Goal: Task Accomplishment & Management: Manage account settings

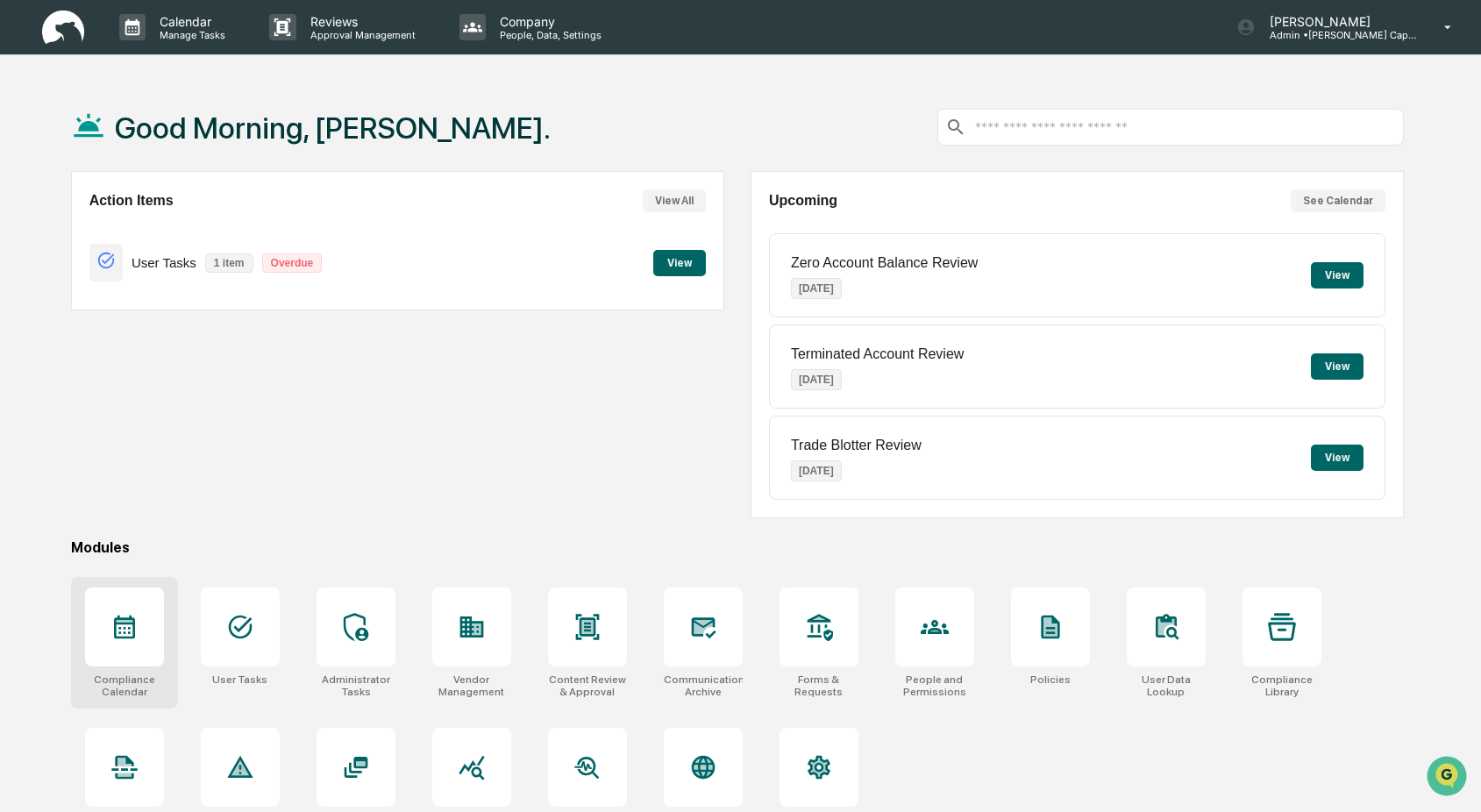
click at [119, 630] on icon at bounding box center [124, 626] width 28 height 28
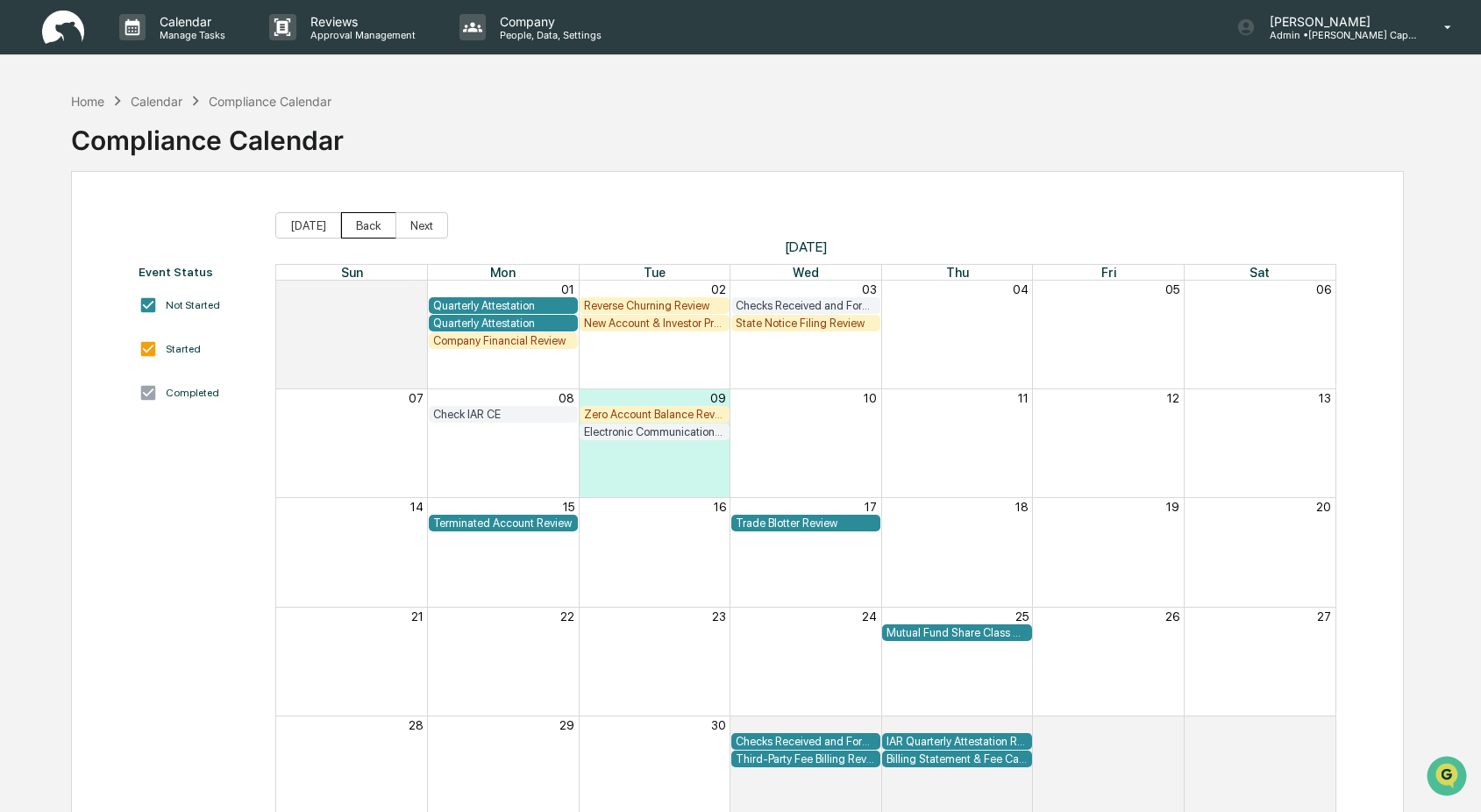
click at [375, 228] on button "Back" at bounding box center [369, 226] width 55 height 27
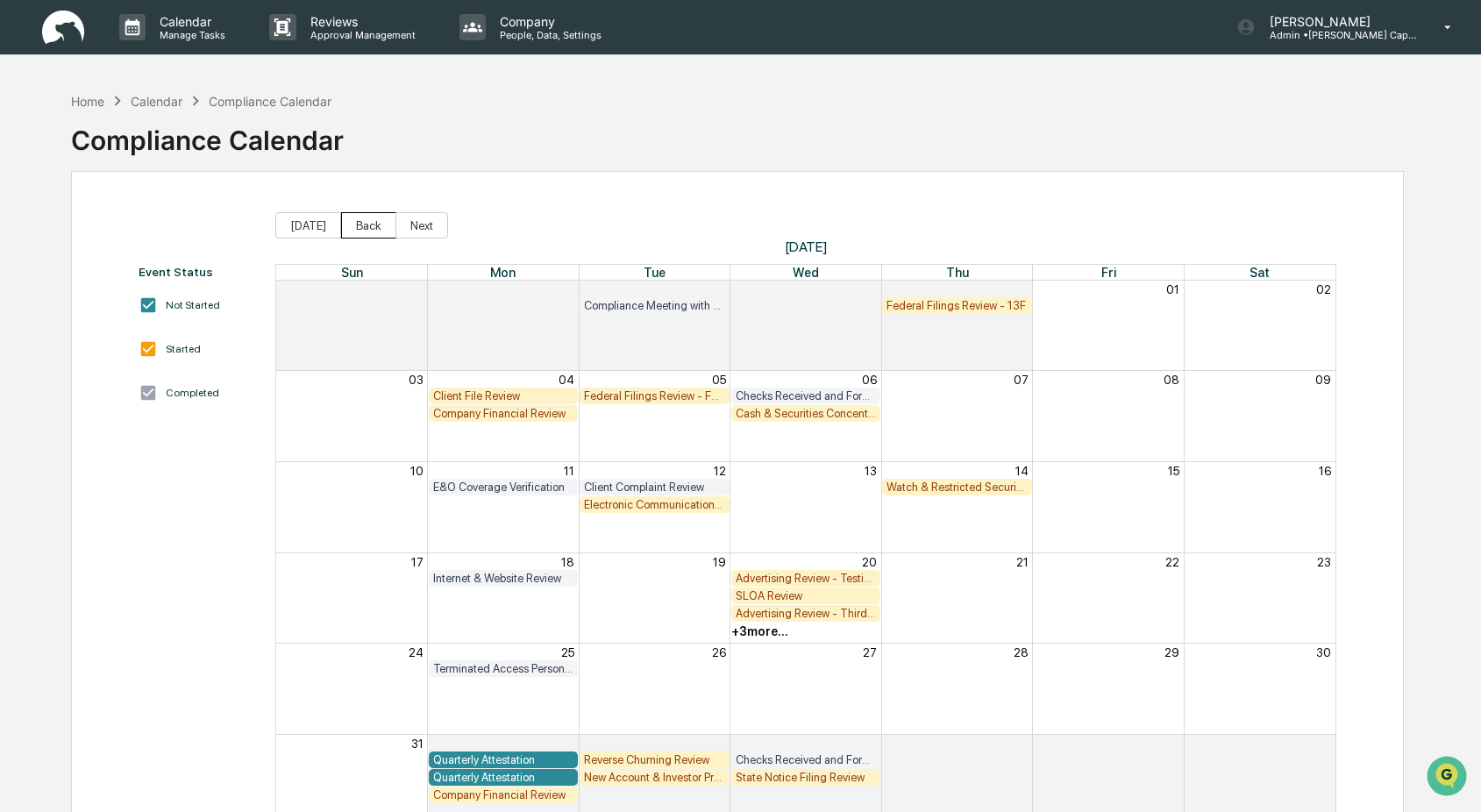
click at [375, 228] on button "Back" at bounding box center [369, 226] width 55 height 27
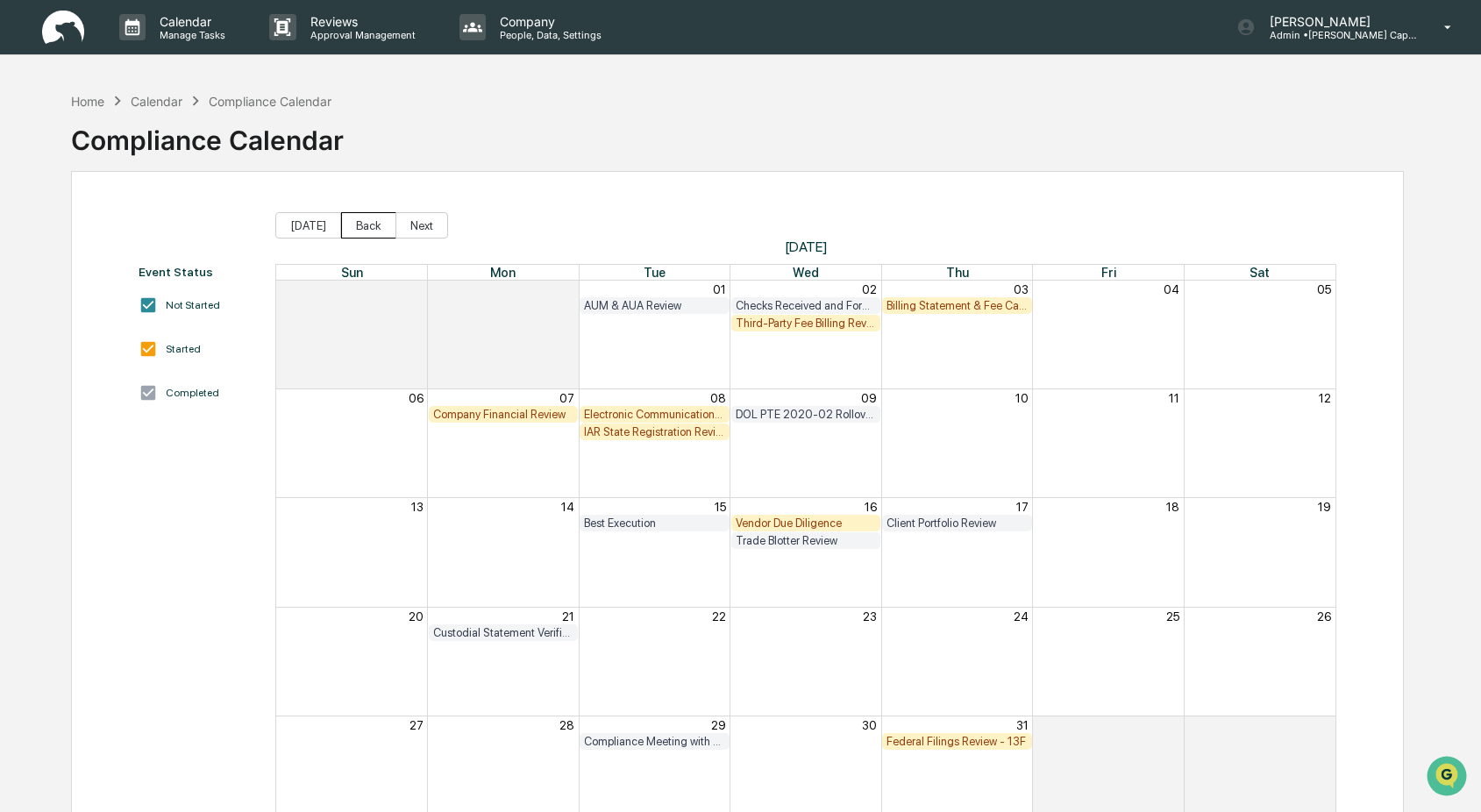
click at [375, 228] on button "Back" at bounding box center [369, 226] width 55 height 27
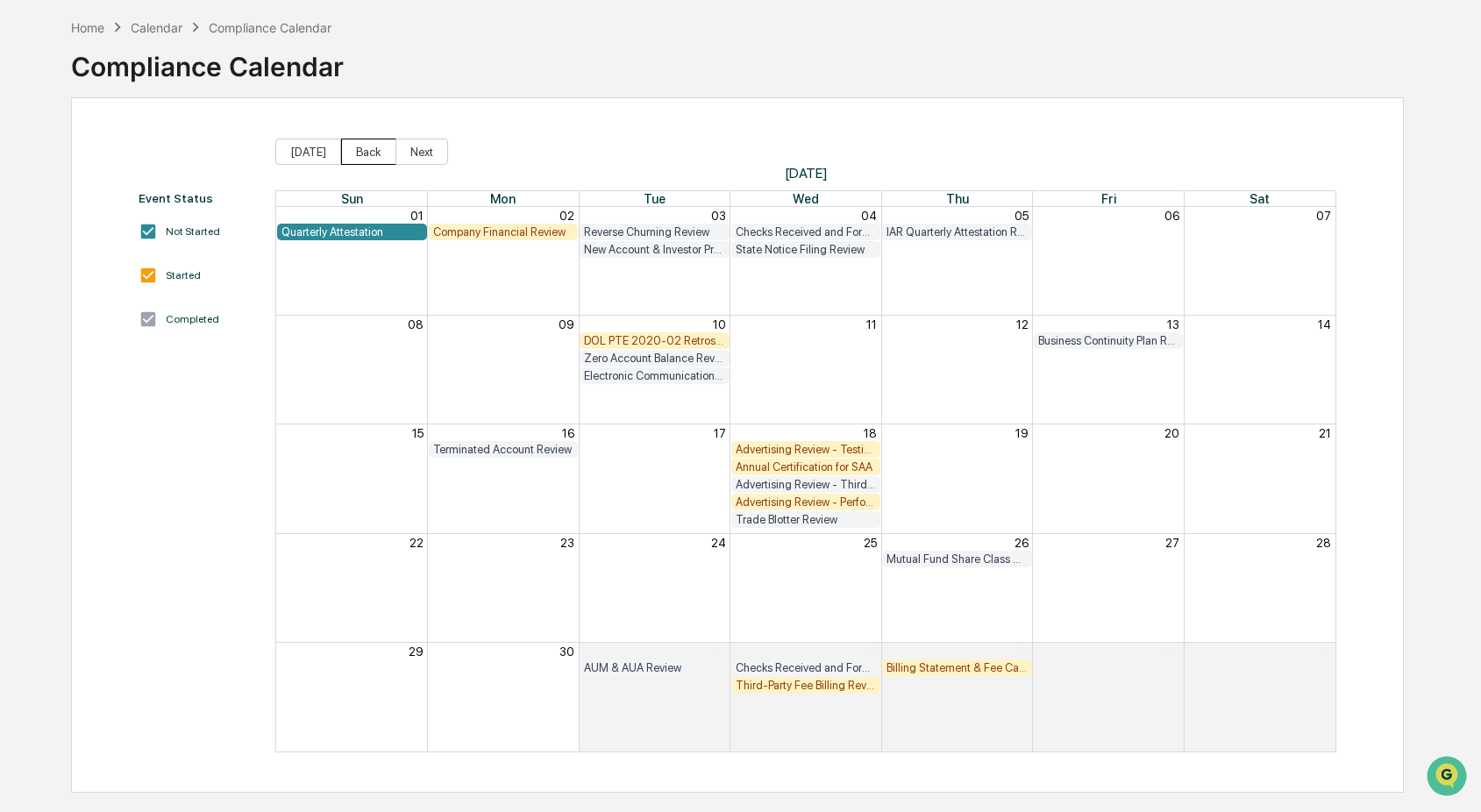
scroll to position [72, 0]
click at [378, 151] on button "Back" at bounding box center [369, 152] width 55 height 27
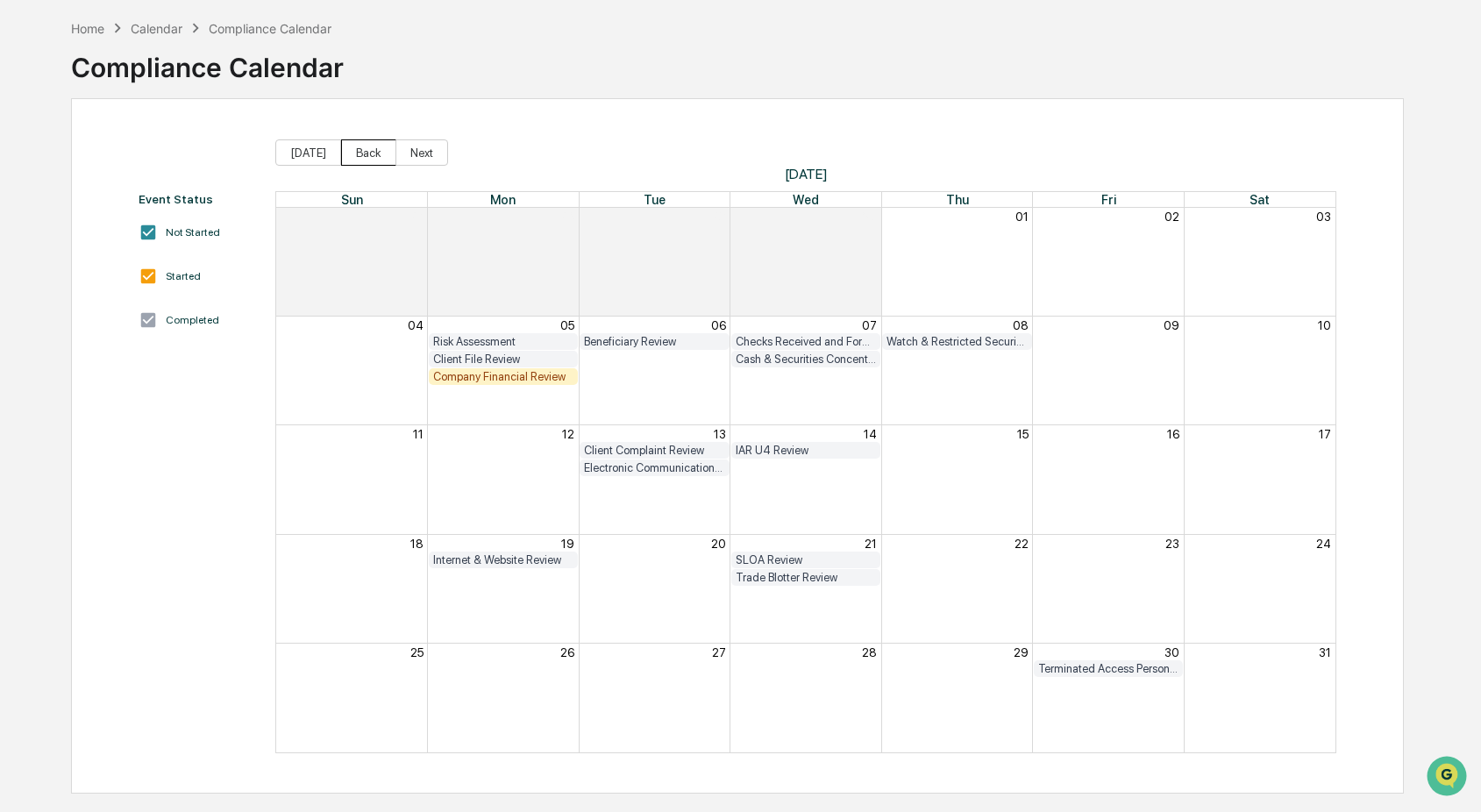
click at [372, 151] on button "Back" at bounding box center [369, 152] width 55 height 27
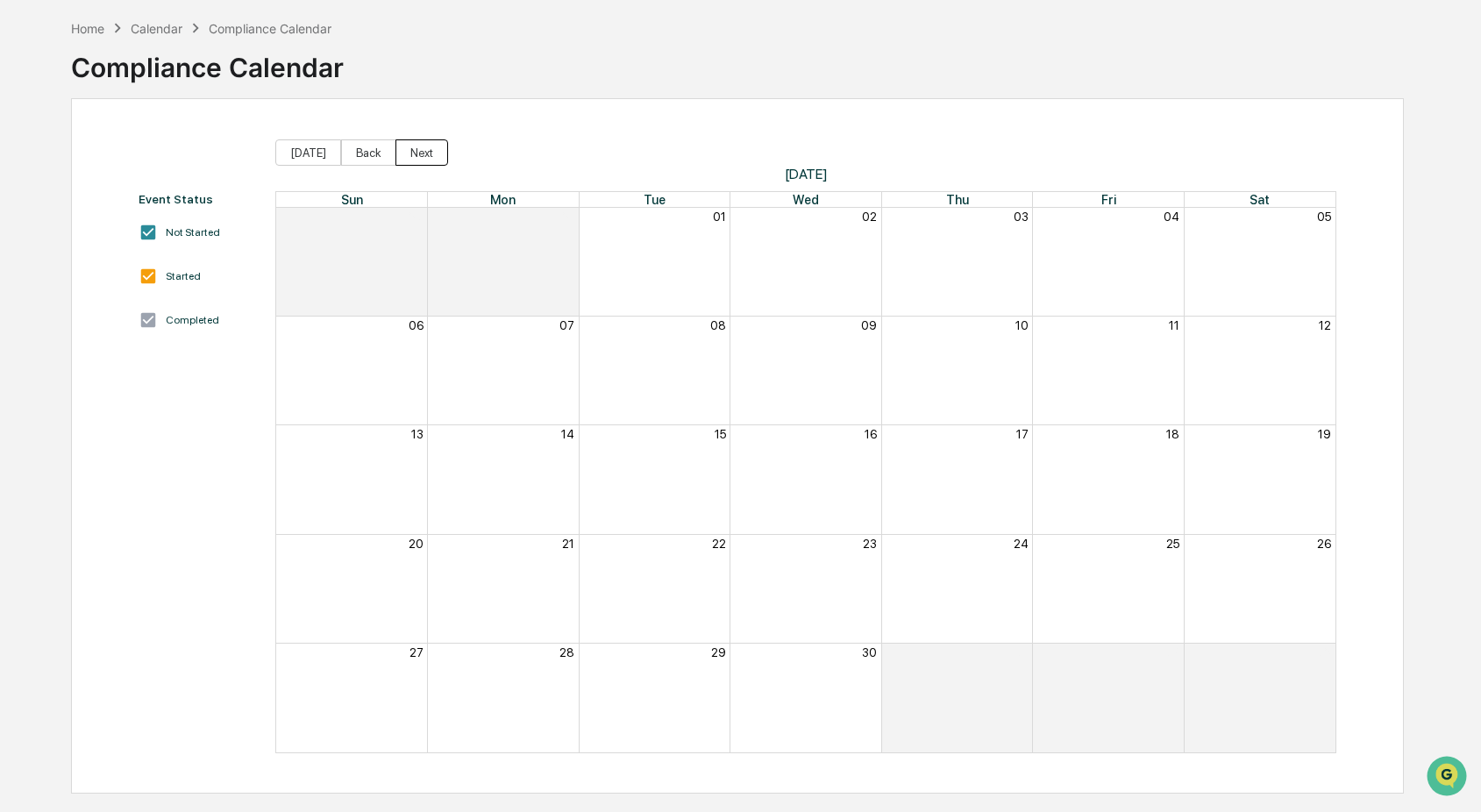
click at [433, 153] on button "Next" at bounding box center [421, 152] width 52 height 27
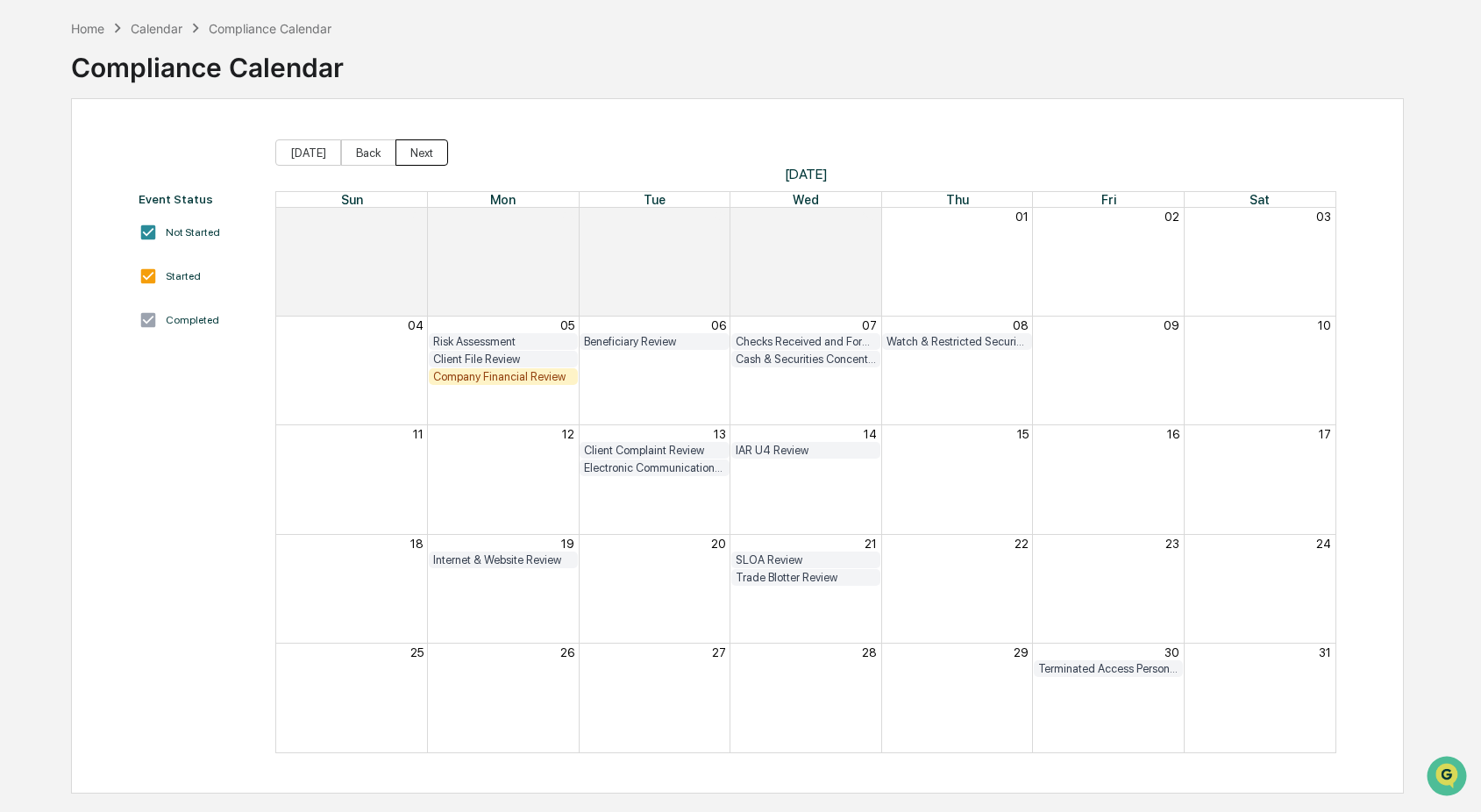
click at [433, 153] on button "Next" at bounding box center [421, 152] width 52 height 27
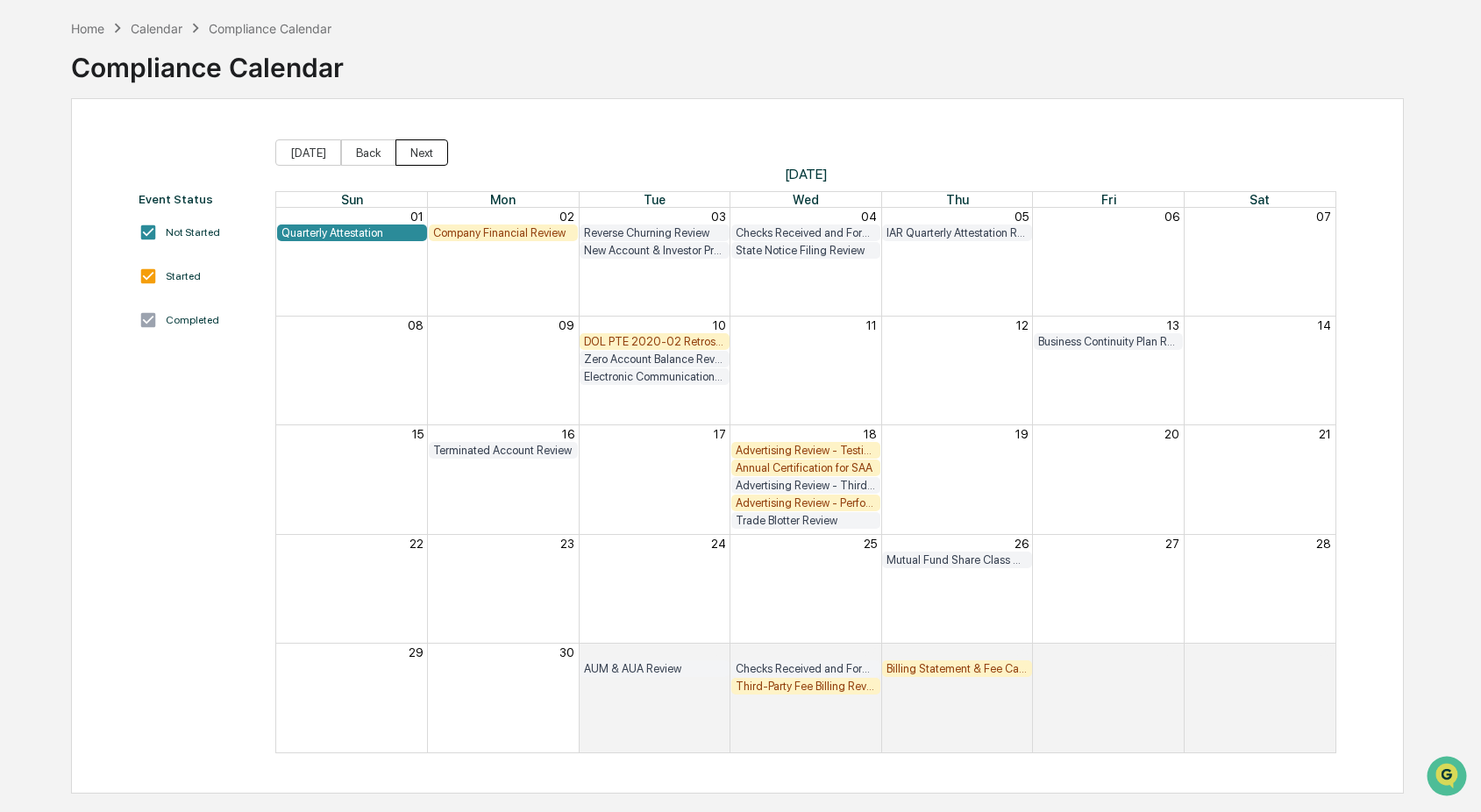
click at [433, 153] on button "Next" at bounding box center [421, 152] width 52 height 27
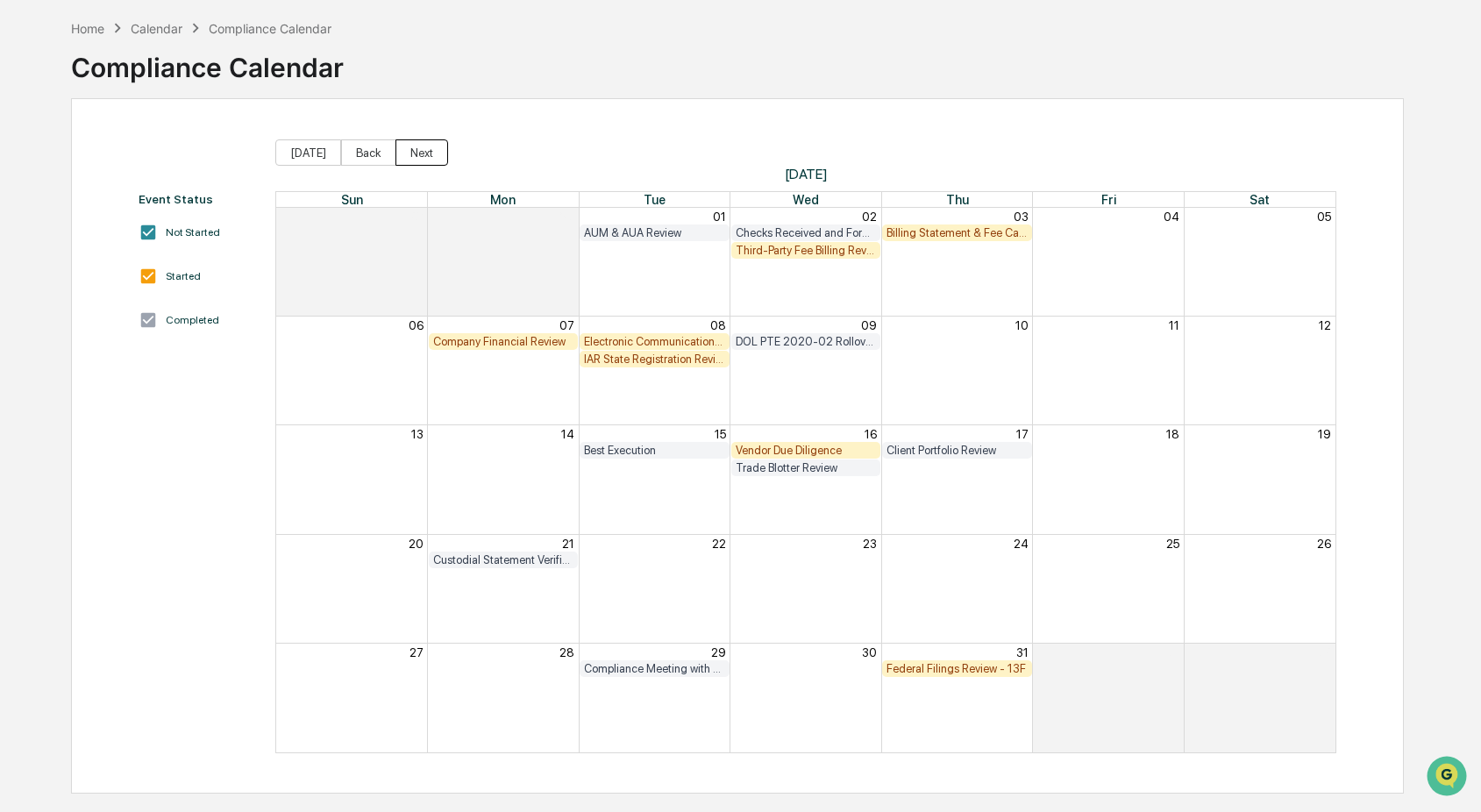
click at [433, 153] on button "Next" at bounding box center [421, 152] width 52 height 27
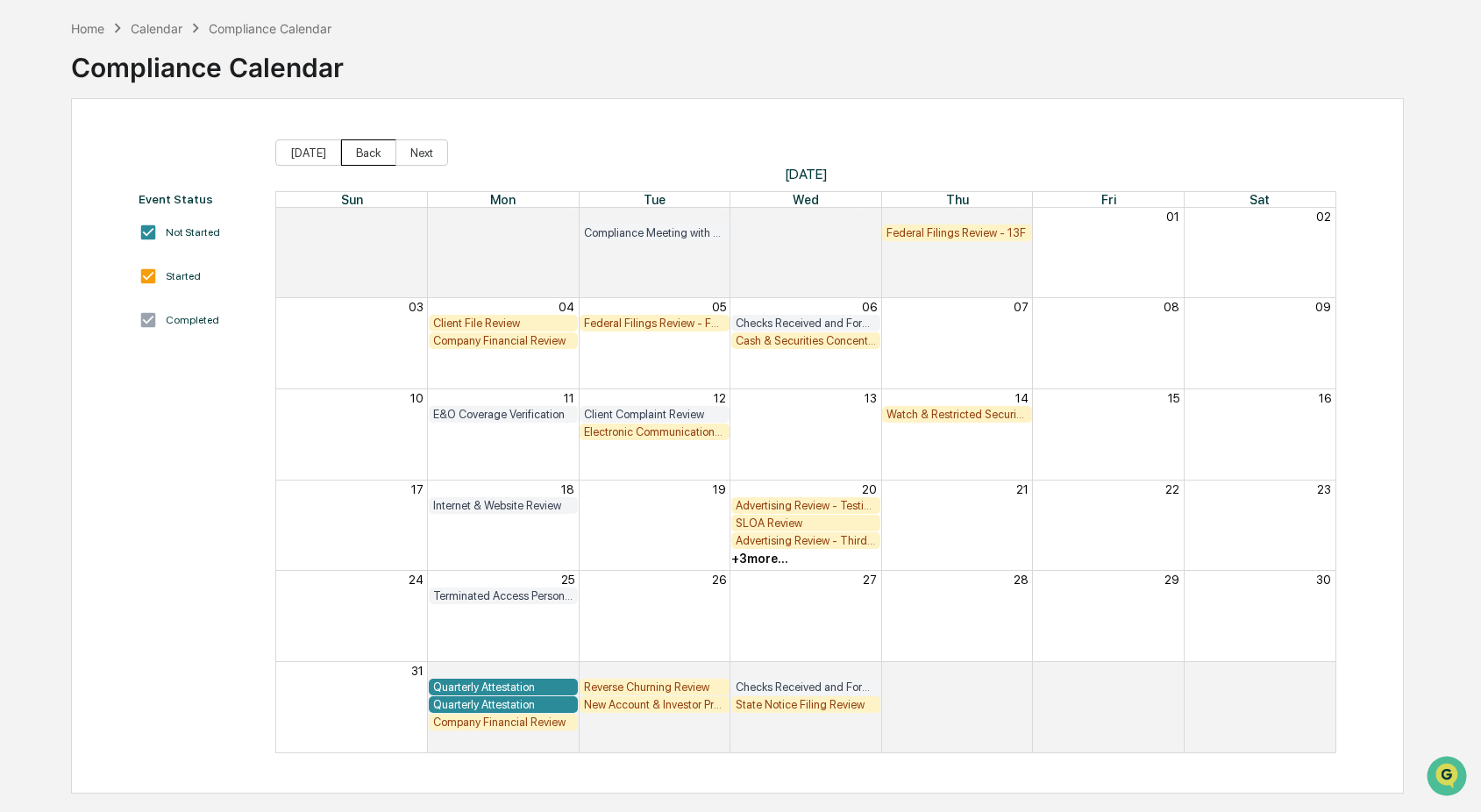
click at [356, 155] on button "Back" at bounding box center [369, 152] width 55 height 27
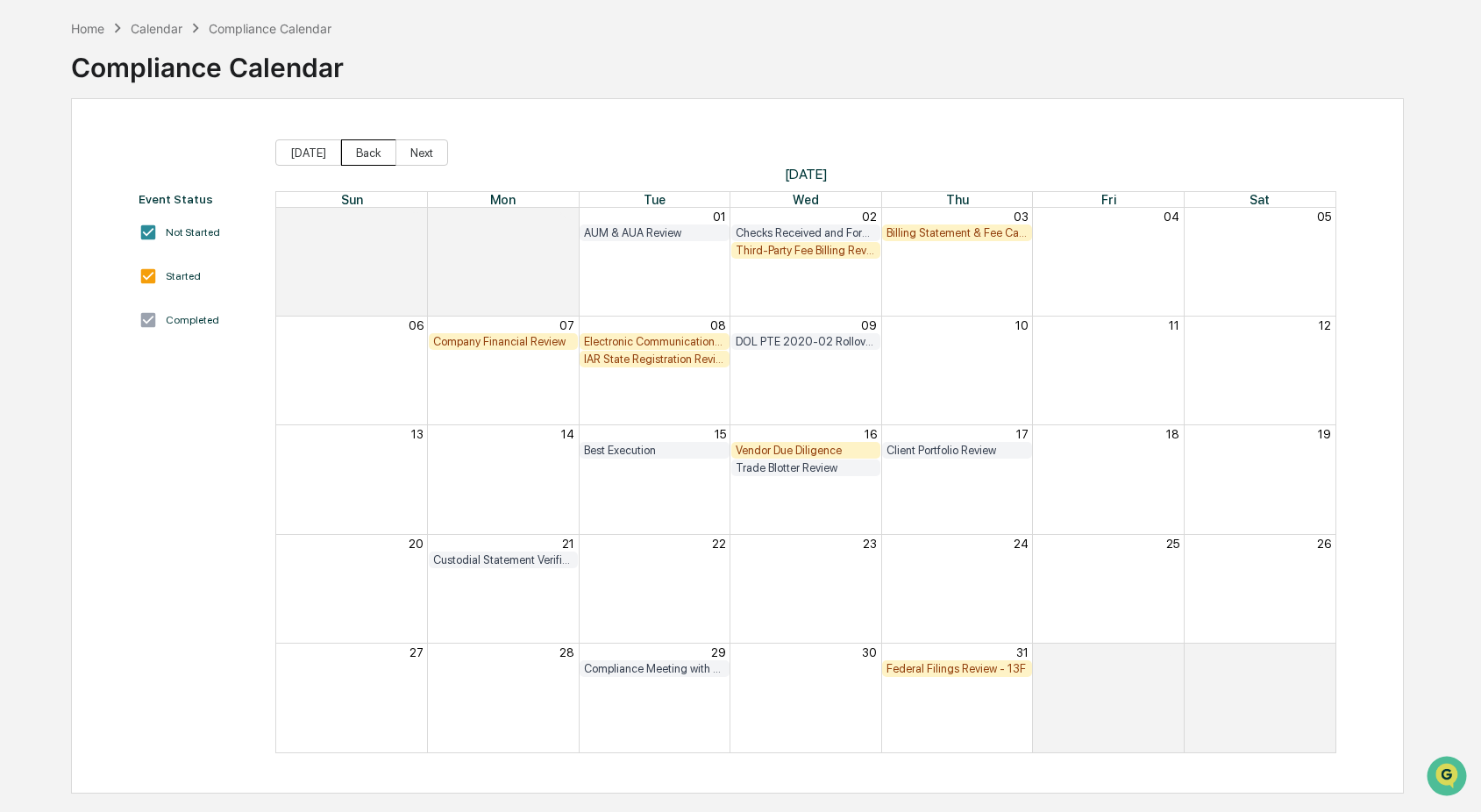
click at [356, 155] on button "Back" at bounding box center [369, 152] width 55 height 27
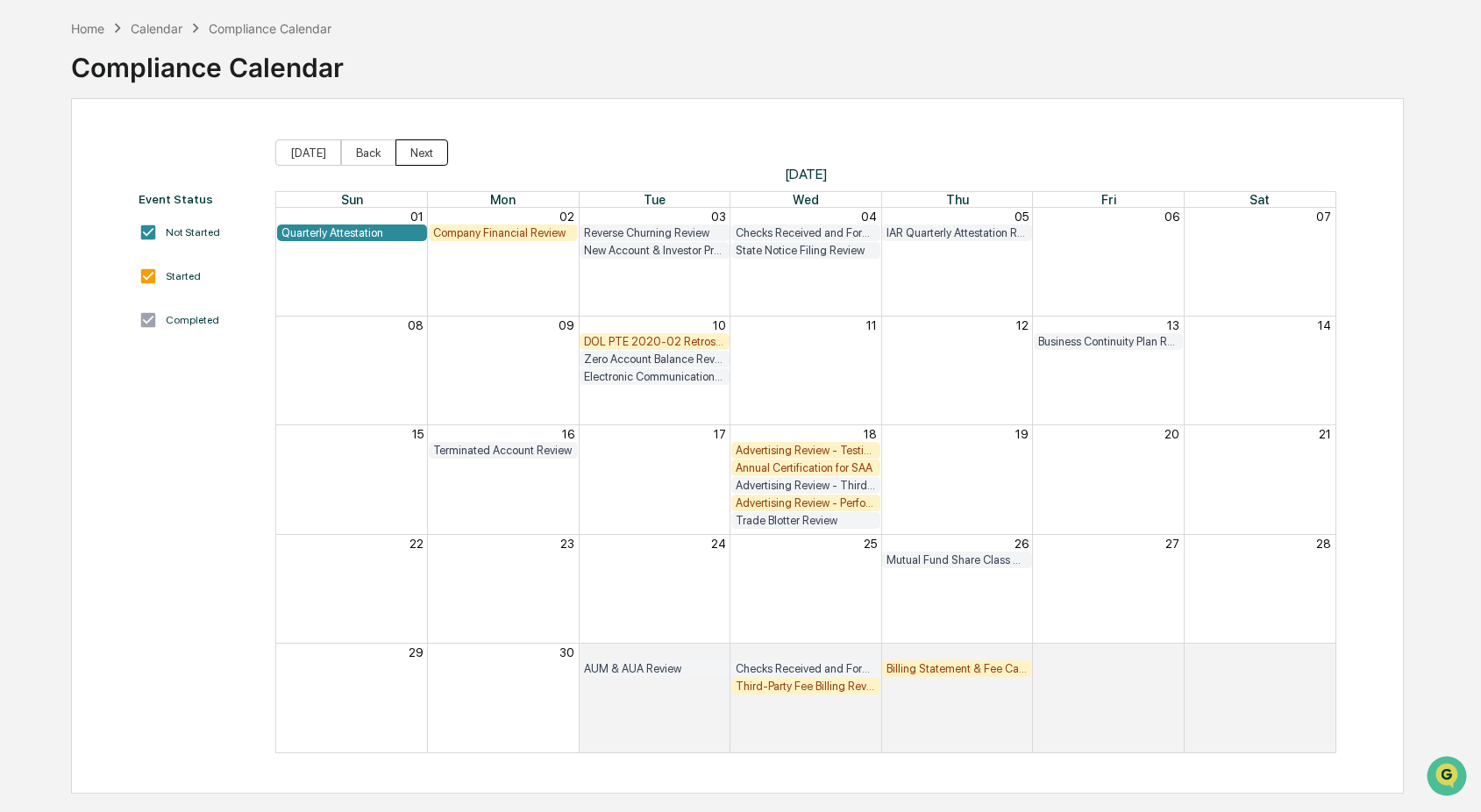
click at [417, 151] on button "Next" at bounding box center [421, 152] width 52 height 27
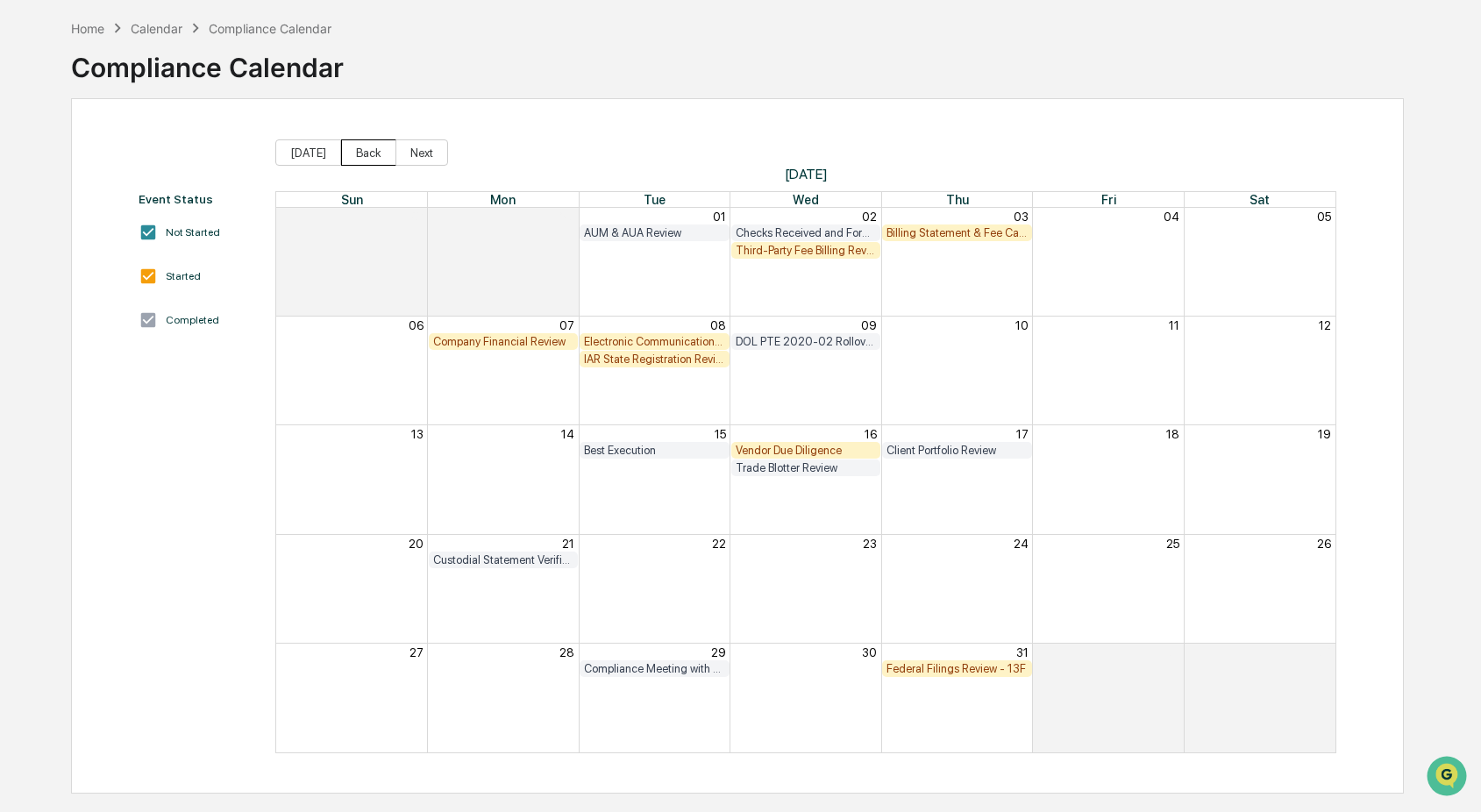
click at [369, 148] on button "Back" at bounding box center [369, 152] width 55 height 27
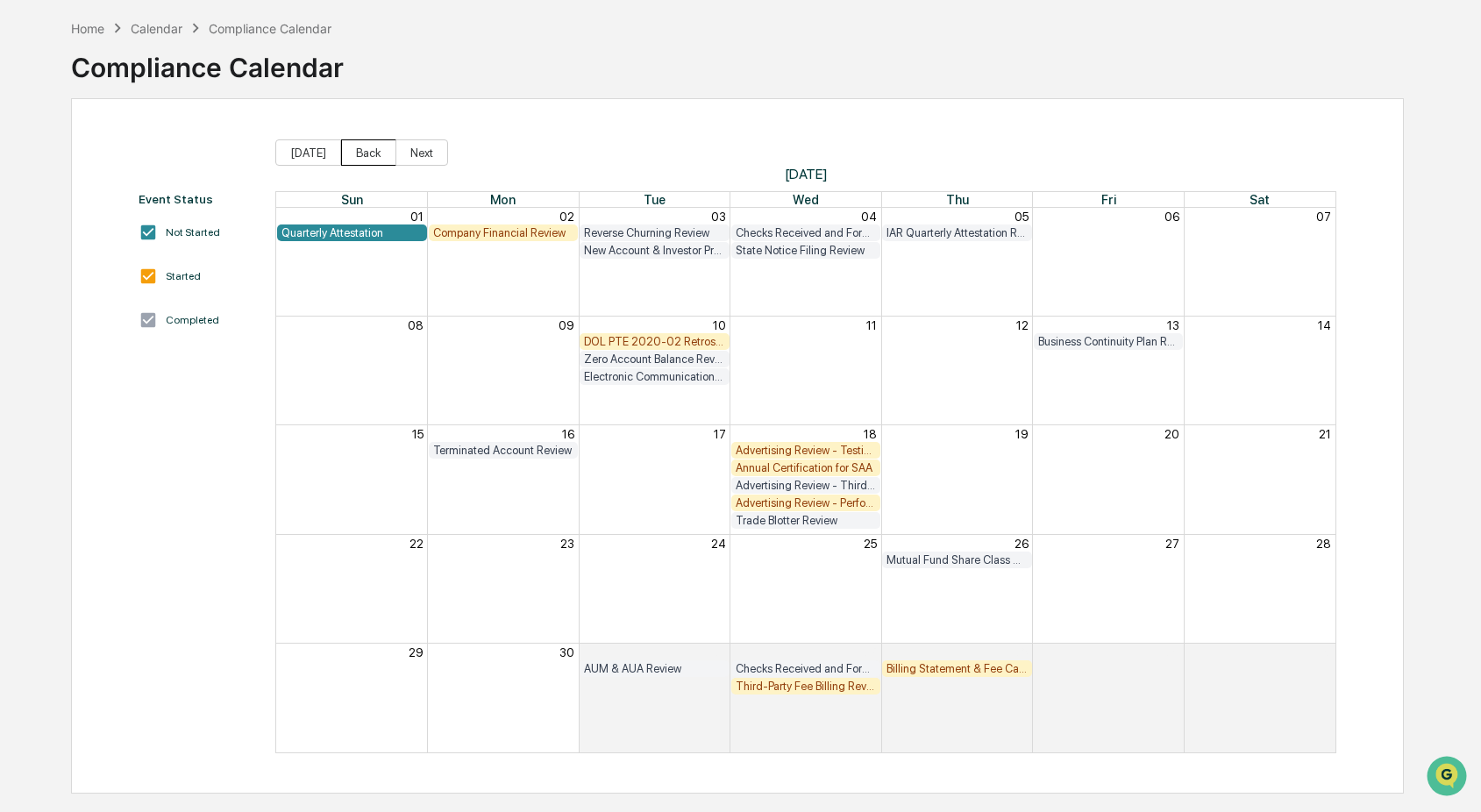
click at [369, 148] on button "Back" at bounding box center [369, 152] width 55 height 27
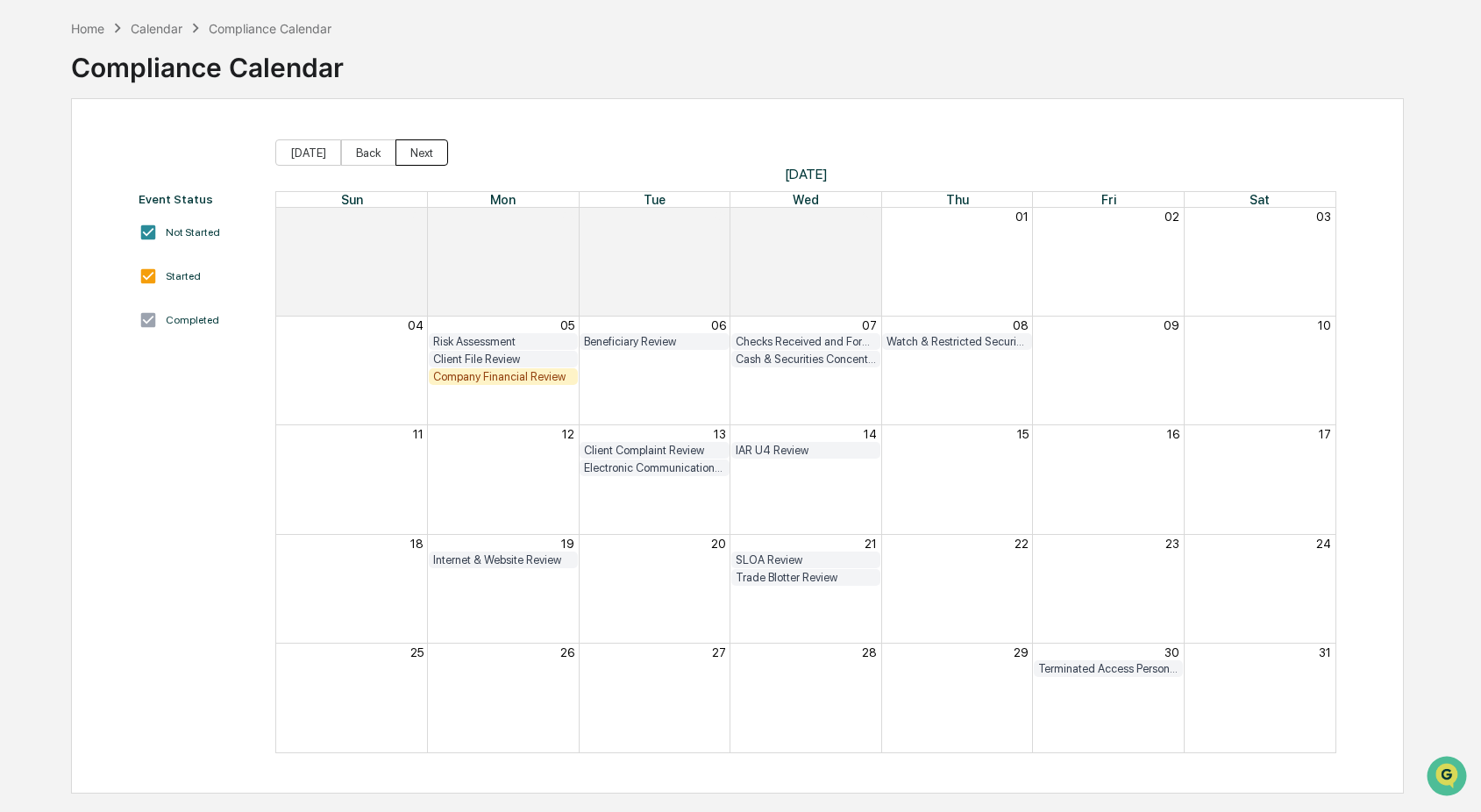
click at [416, 152] on button "Next" at bounding box center [421, 152] width 52 height 27
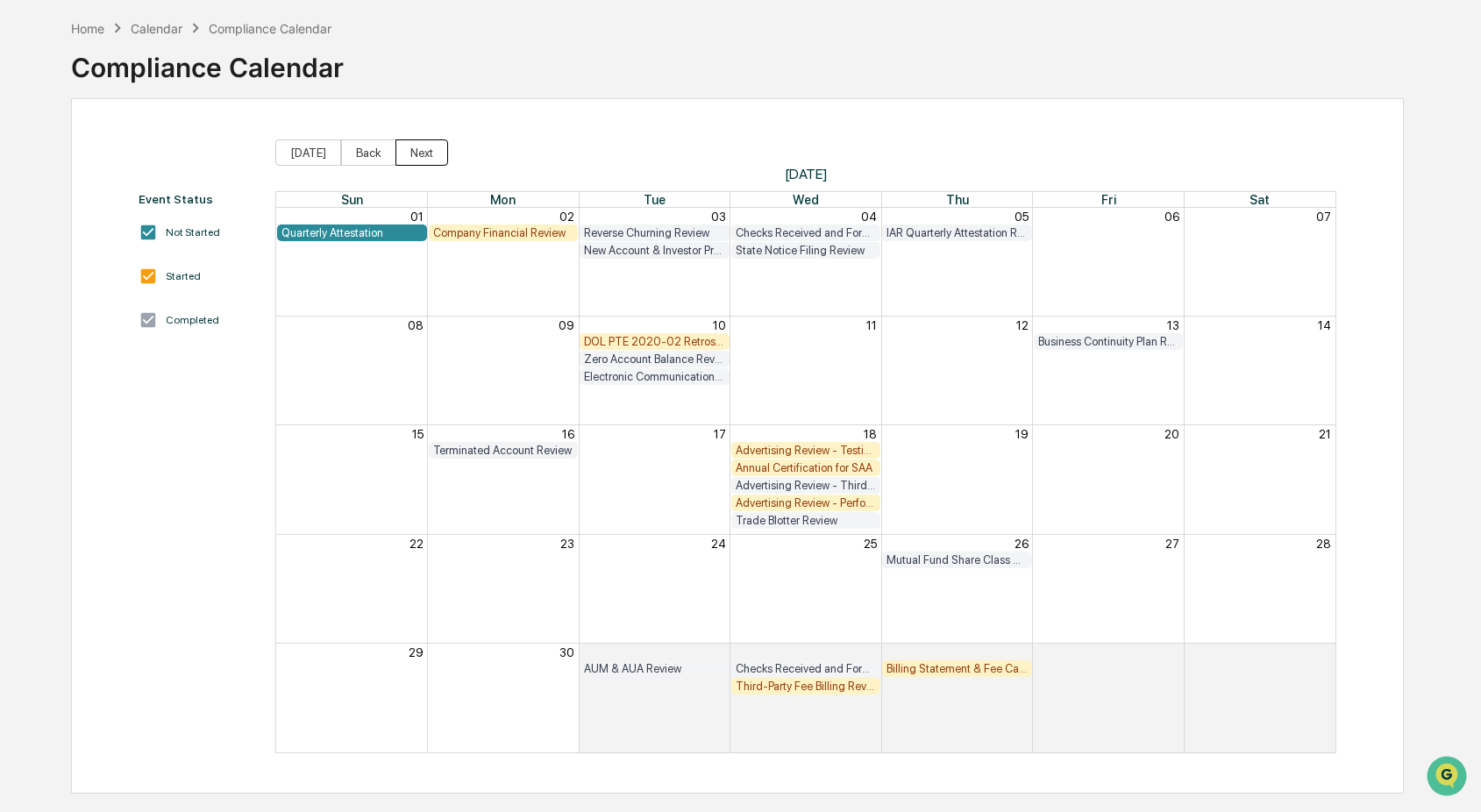
click at [422, 148] on button "Next" at bounding box center [421, 152] width 52 height 27
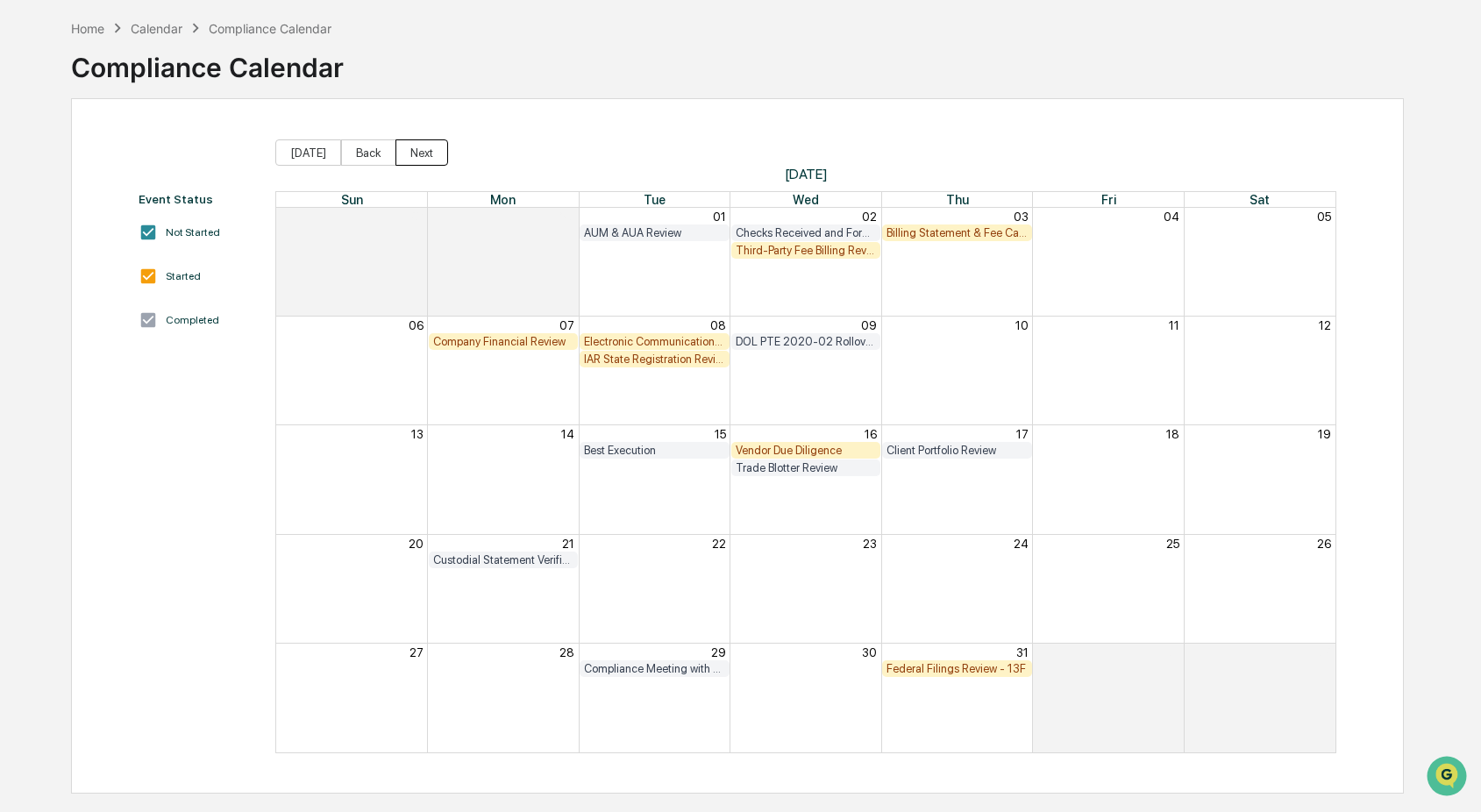
scroll to position [83, 0]
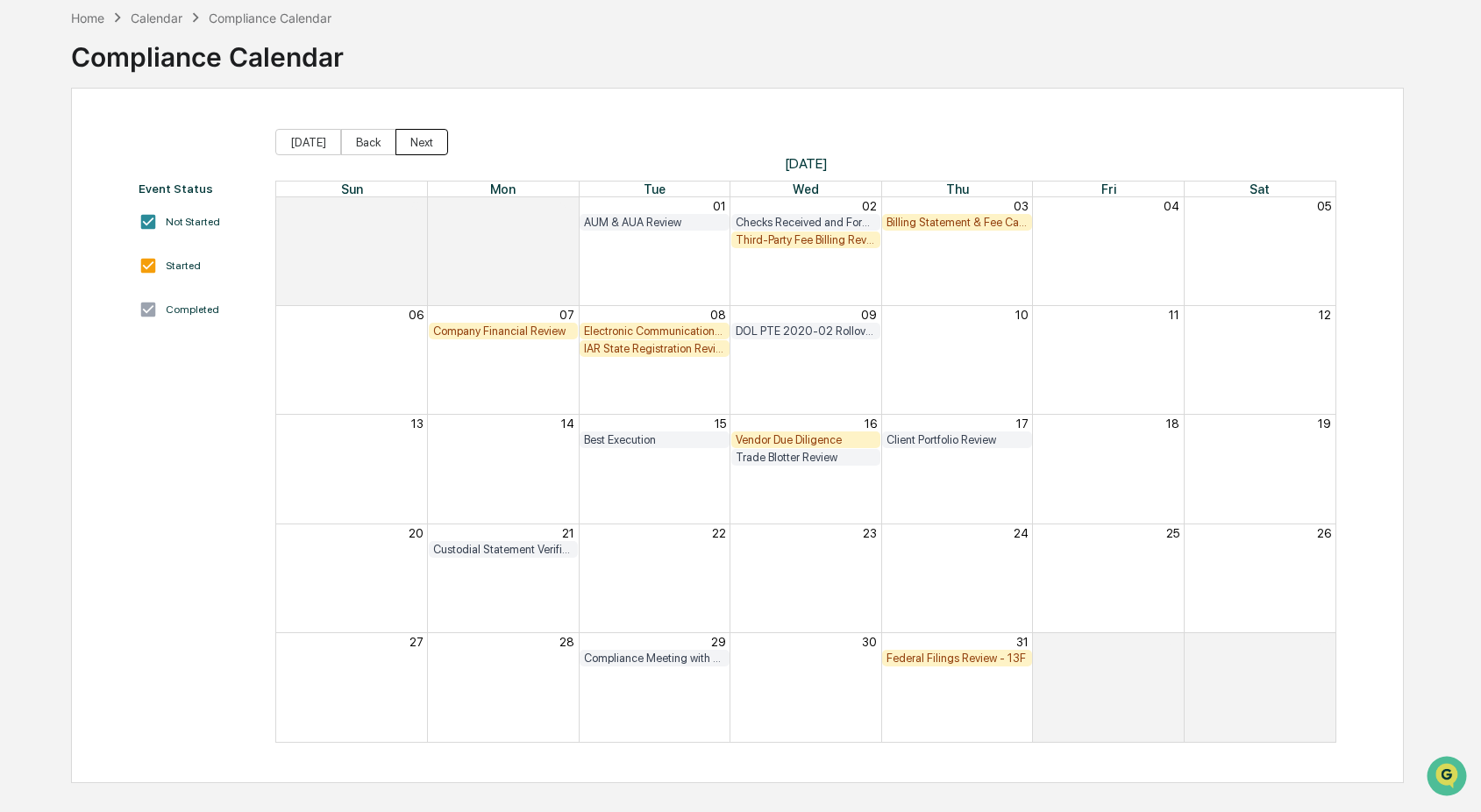
click at [416, 145] on button "Next" at bounding box center [421, 142] width 52 height 27
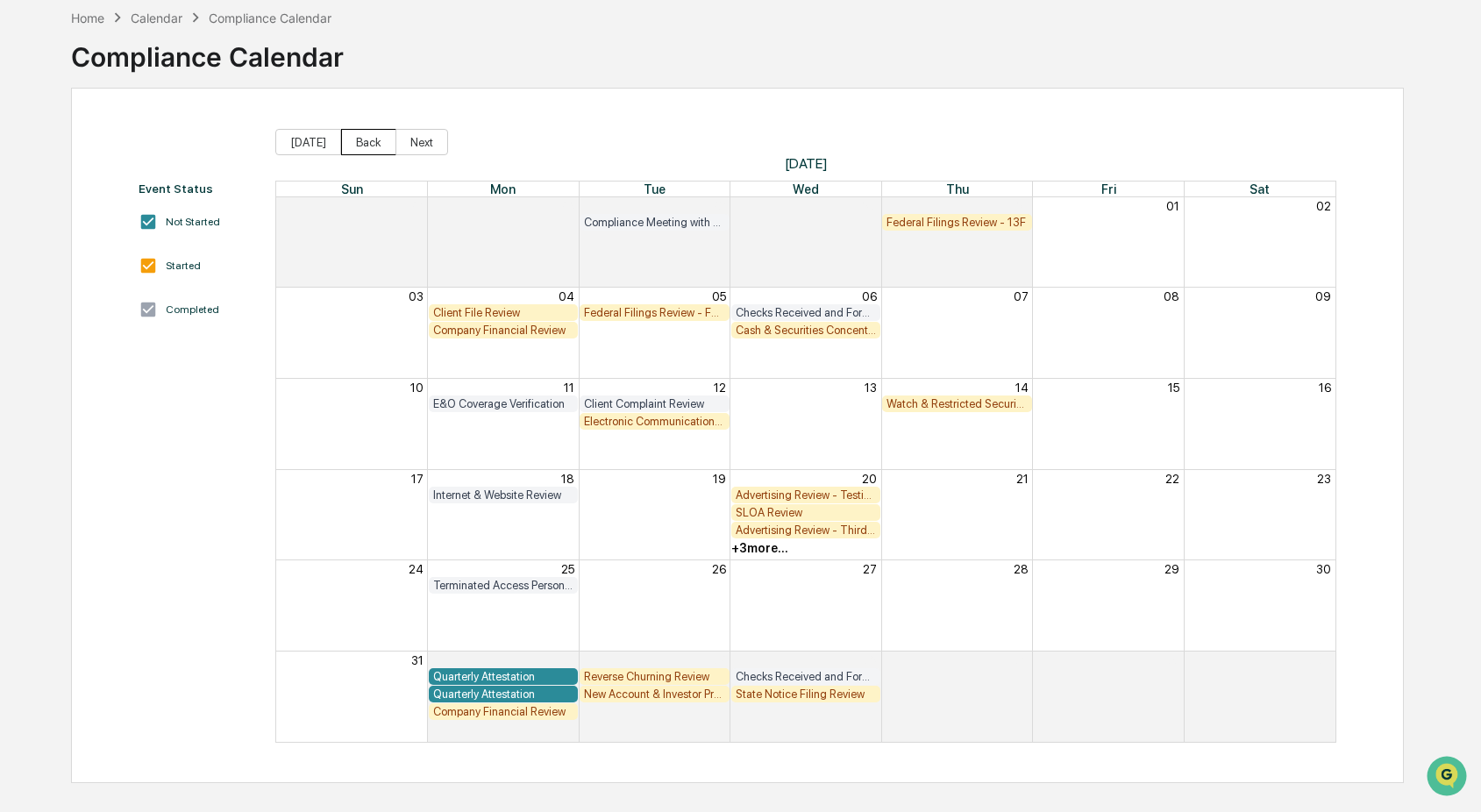
drag, startPoint x: 354, startPoint y: 137, endPoint x: 388, endPoint y: 149, distance: 36.1
click at [355, 137] on button "Back" at bounding box center [369, 142] width 55 height 27
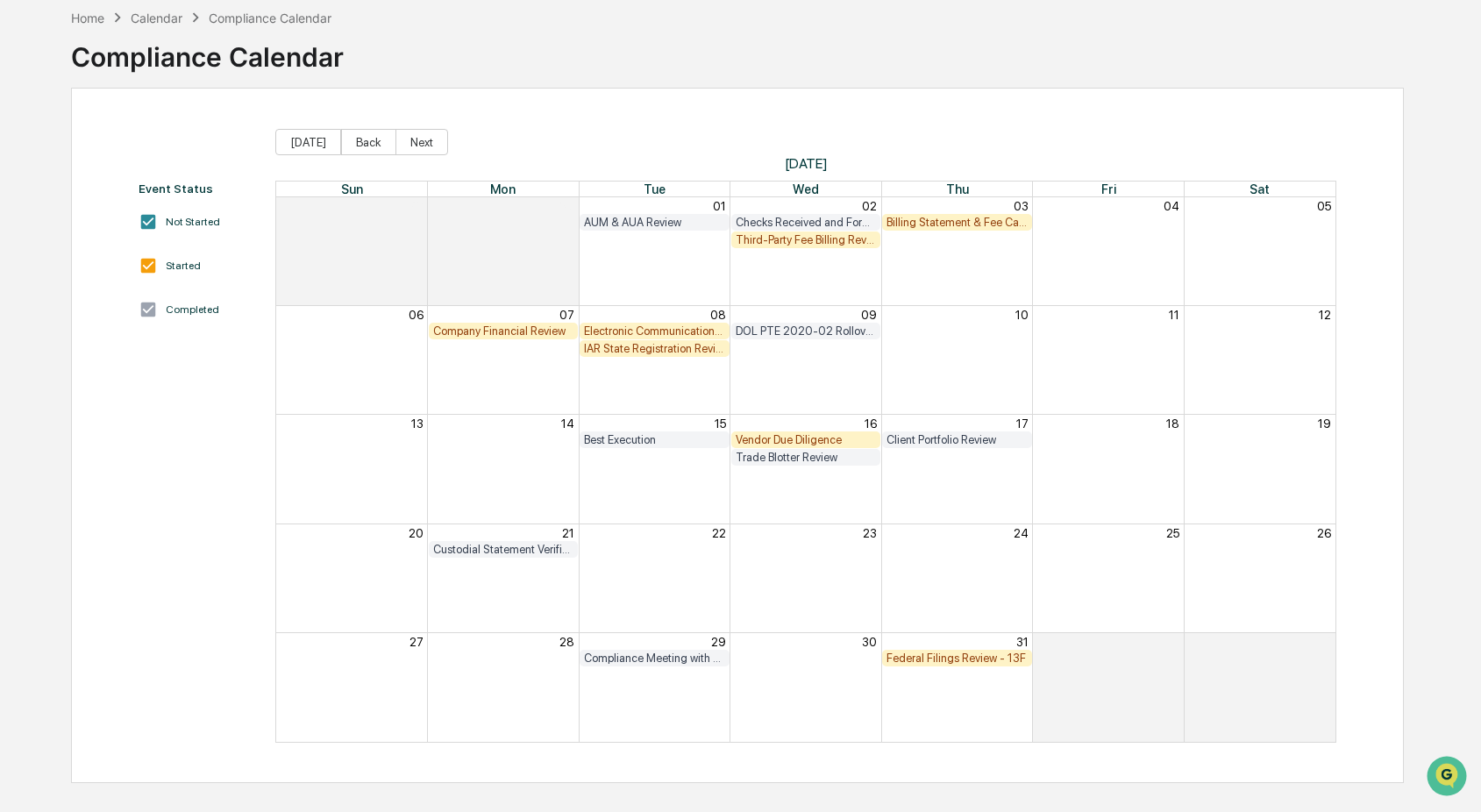
click at [549, 53] on div "Home Calendar Compliance Calendar Compliance Calendar" at bounding box center [738, 44] width 1332 height 88
click at [82, 14] on div "Home" at bounding box center [88, 18] width 33 height 15
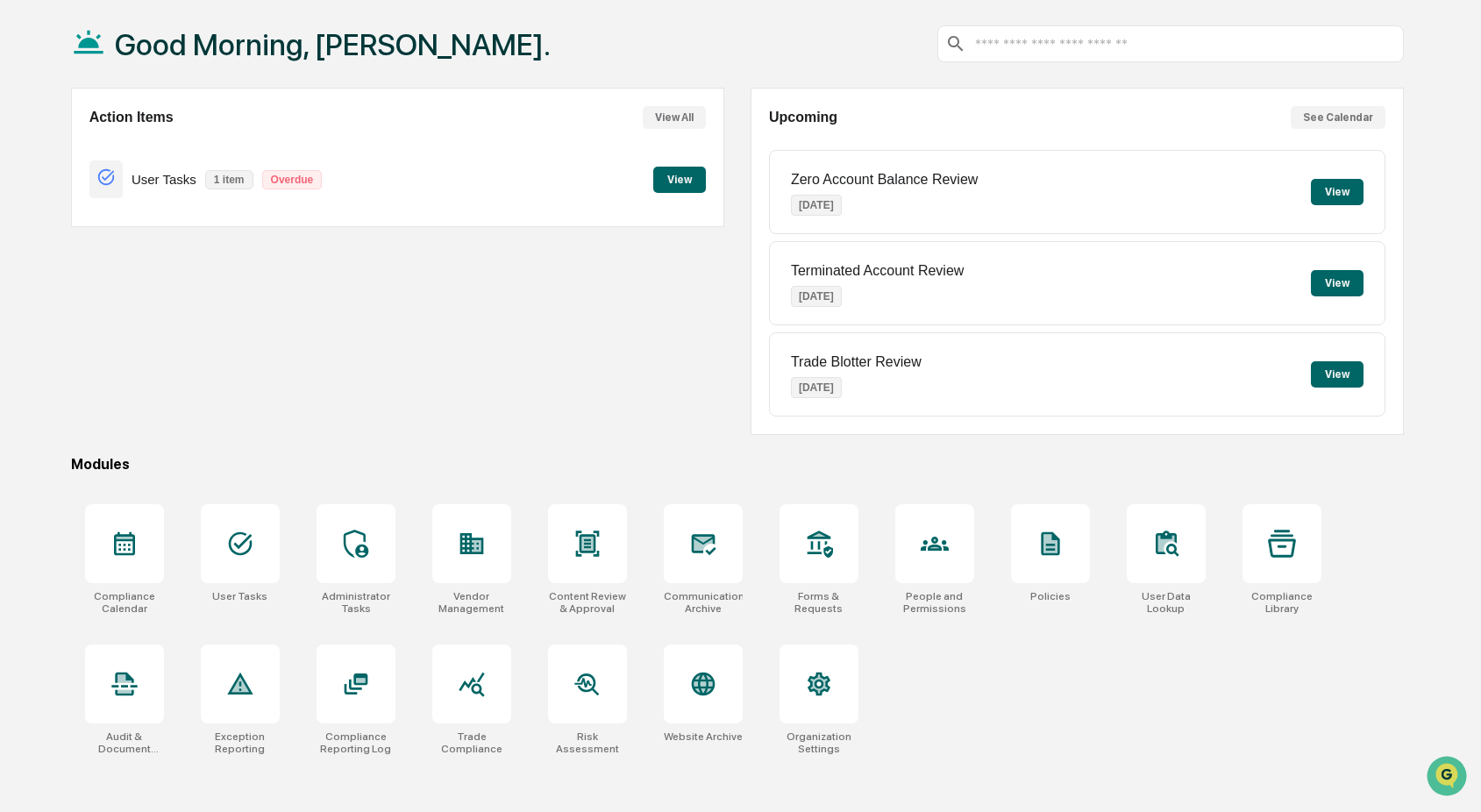
click at [1039, 721] on div "Compliance Calendar User Tasks Administrator Tasks Vendor Management Content Re…" at bounding box center [738, 629] width 1332 height 272
click at [477, 681] on icon at bounding box center [471, 683] width 28 height 28
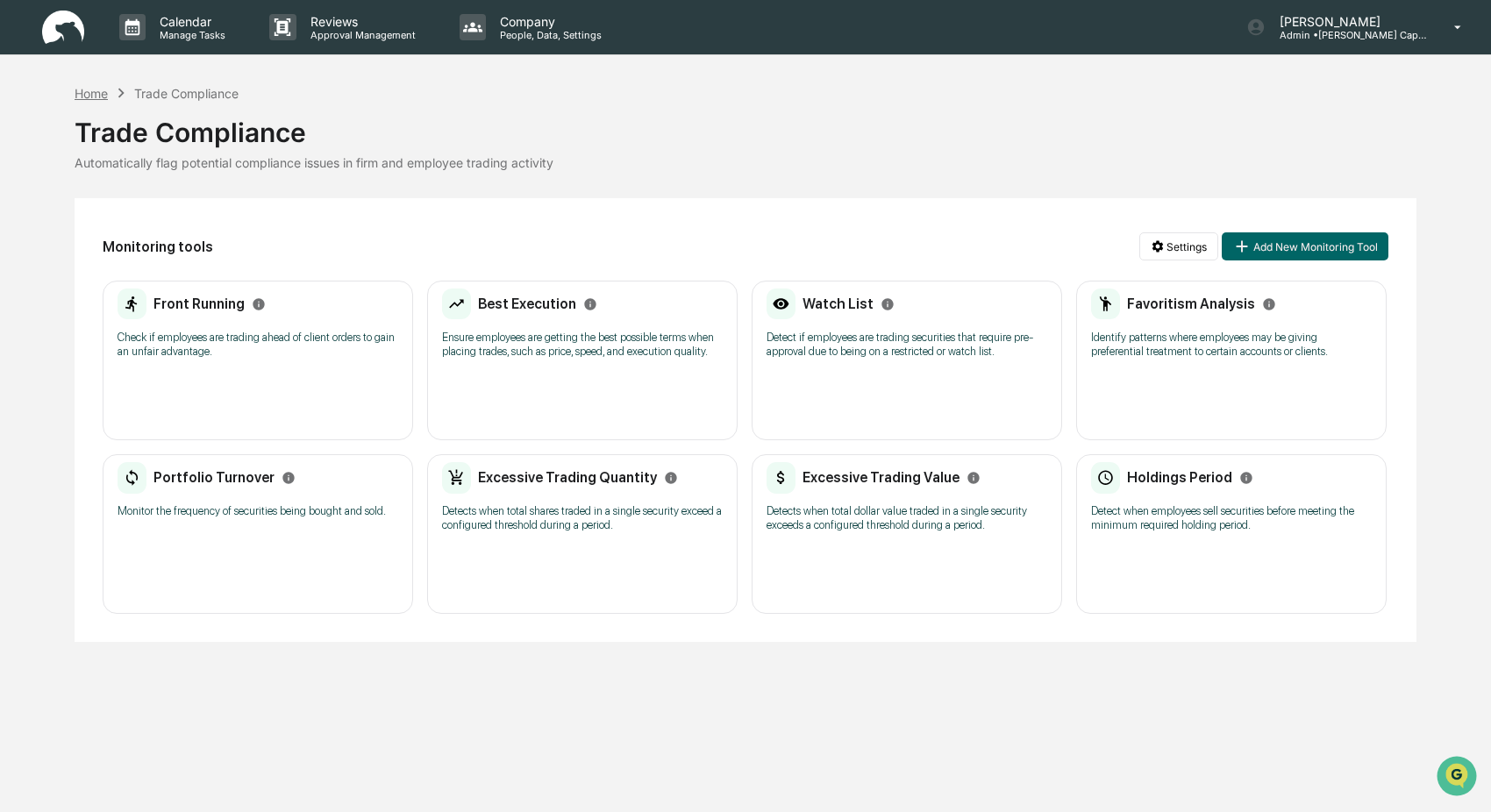
click at [95, 93] on div "Home" at bounding box center [91, 93] width 33 height 15
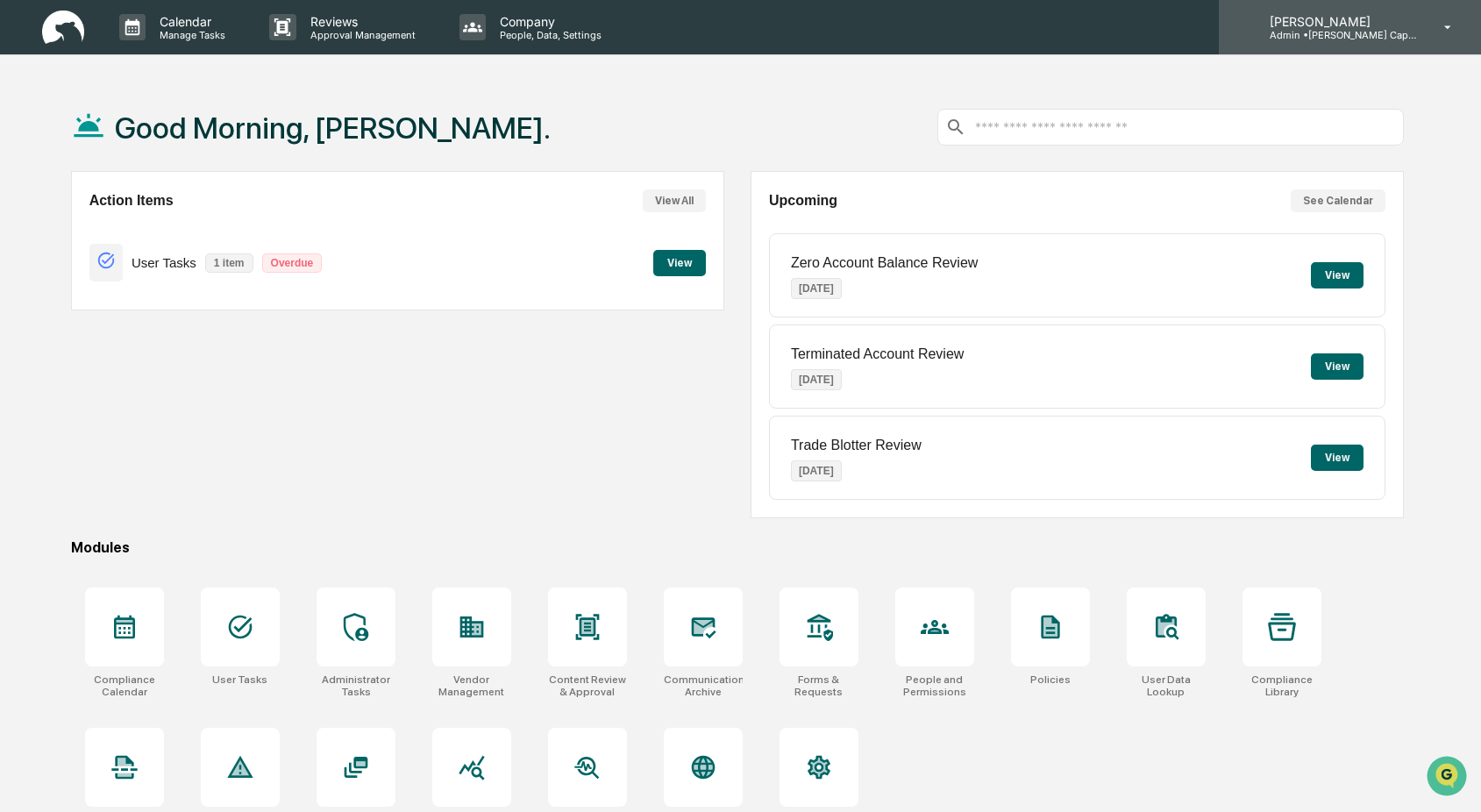
click at [1354, 36] on p "Admin • J. Hagan Capital" at bounding box center [1336, 34] width 163 height 12
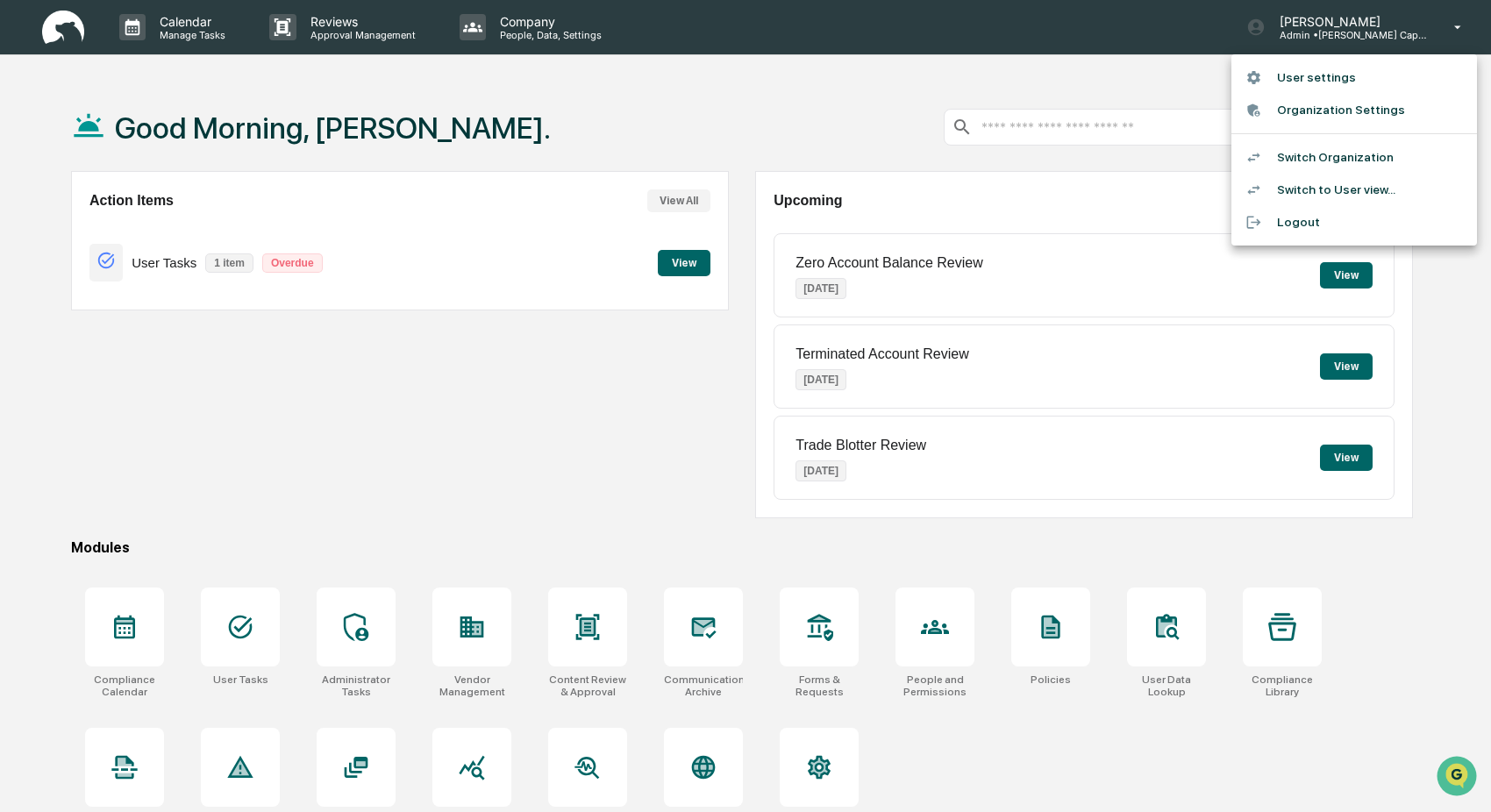
click at [1314, 155] on li "Switch Organization" at bounding box center [1355, 157] width 246 height 32
